Goal: Information Seeking & Learning: Understand process/instructions

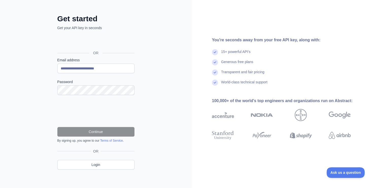
scroll to position [19, 0]
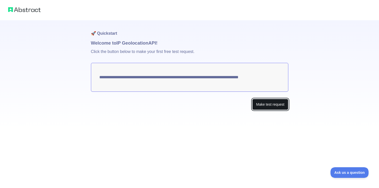
click at [266, 106] on button "Make test request" at bounding box center [270, 104] width 36 height 11
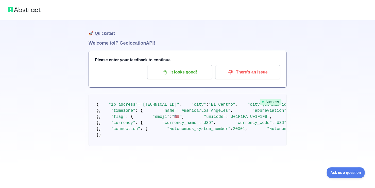
click at [102, 33] on h1 "🚀 Quickstart" at bounding box center [188, 29] width 198 height 19
click at [11, 11] on img at bounding box center [24, 9] width 32 height 7
click at [21, 7] on img at bounding box center [24, 9] width 32 height 7
drag, startPoint x: 25, startPoint y: 11, endPoint x: 59, endPoint y: 1, distance: 35.3
click at [25, 11] on img at bounding box center [24, 9] width 32 height 7
